Goal: Task Accomplishment & Management: Complete application form

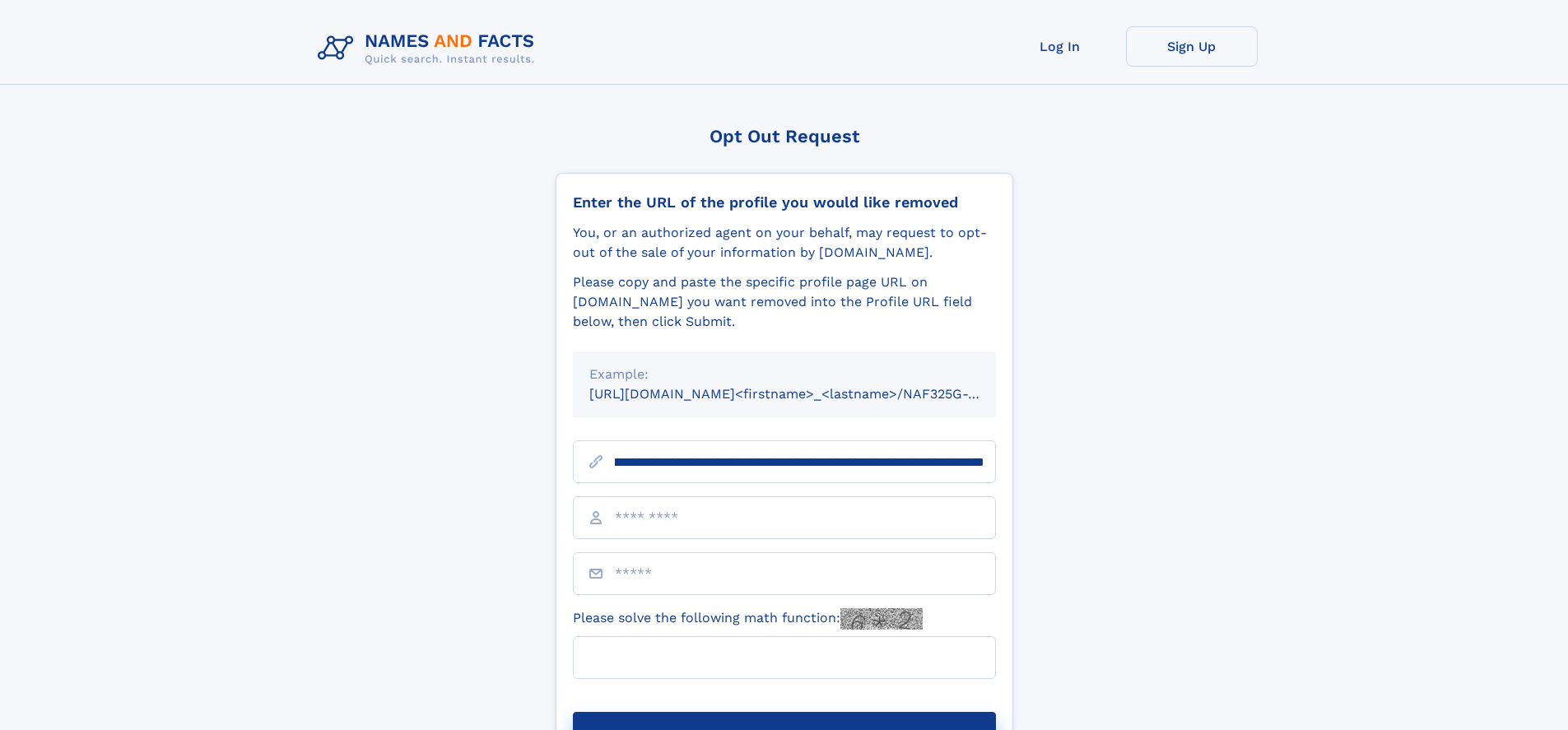
scroll to position [0, 193]
type input "**********"
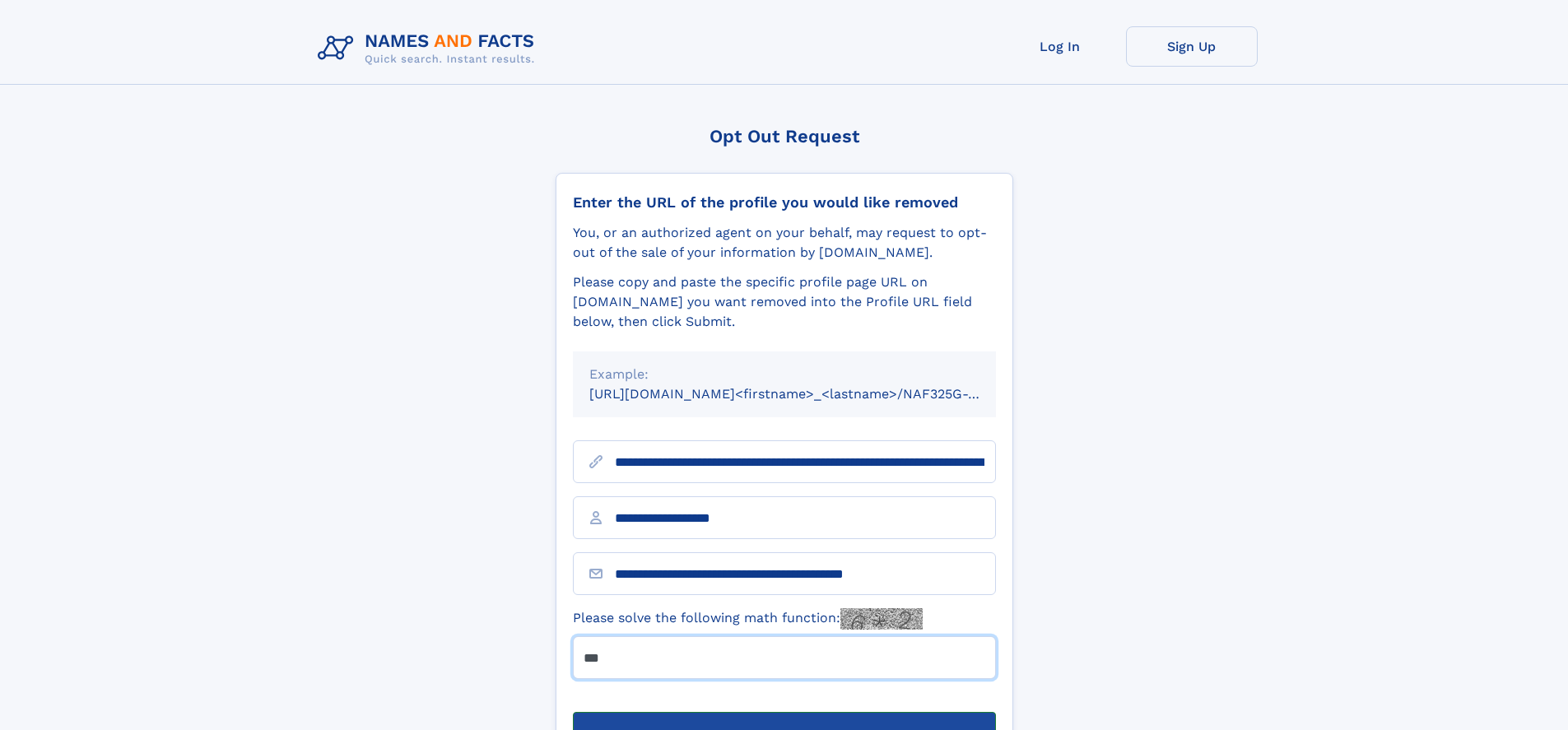
type input "***"
click at [784, 712] on button "Submit Opt Out Request" at bounding box center [784, 738] width 423 height 53
